Goal: Browse casually

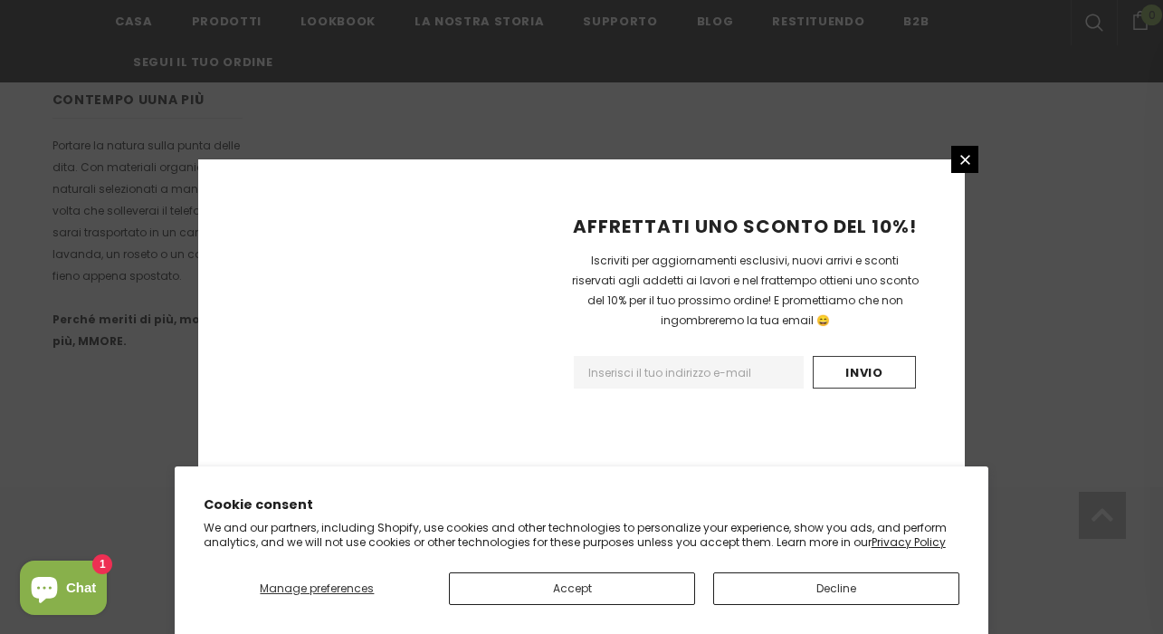
scroll to position [1259, 0]
